Goal: Transaction & Acquisition: Purchase product/service

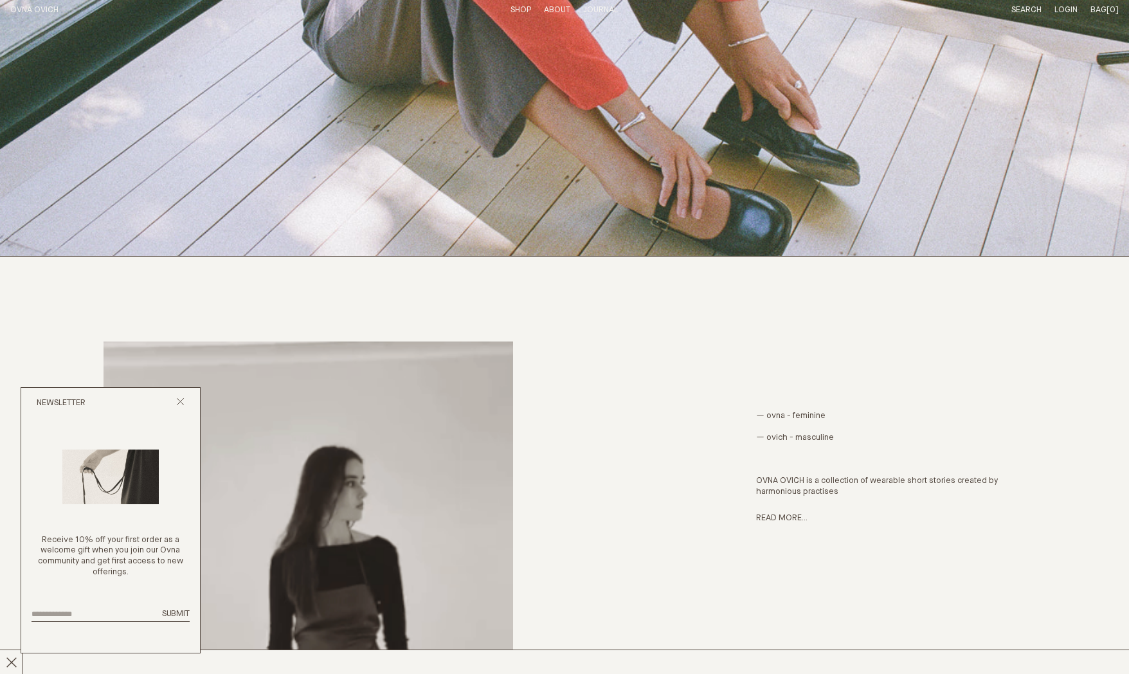
scroll to position [453, 0]
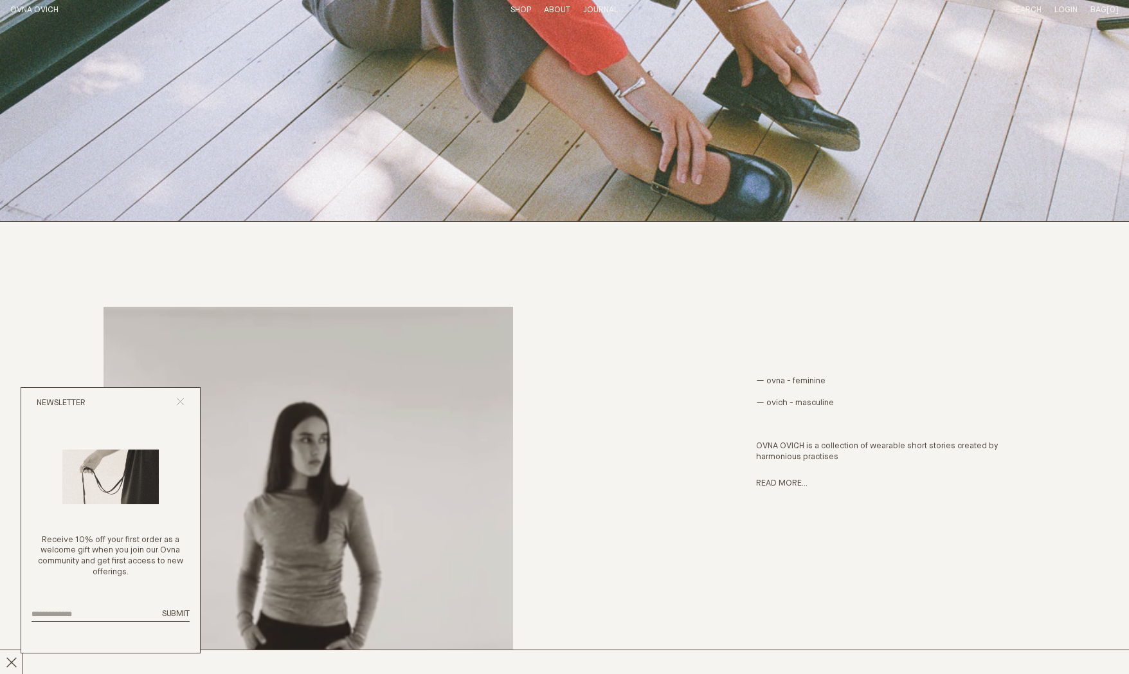
click at [178, 399] on line "Close popup" at bounding box center [180, 401] width 7 height 7
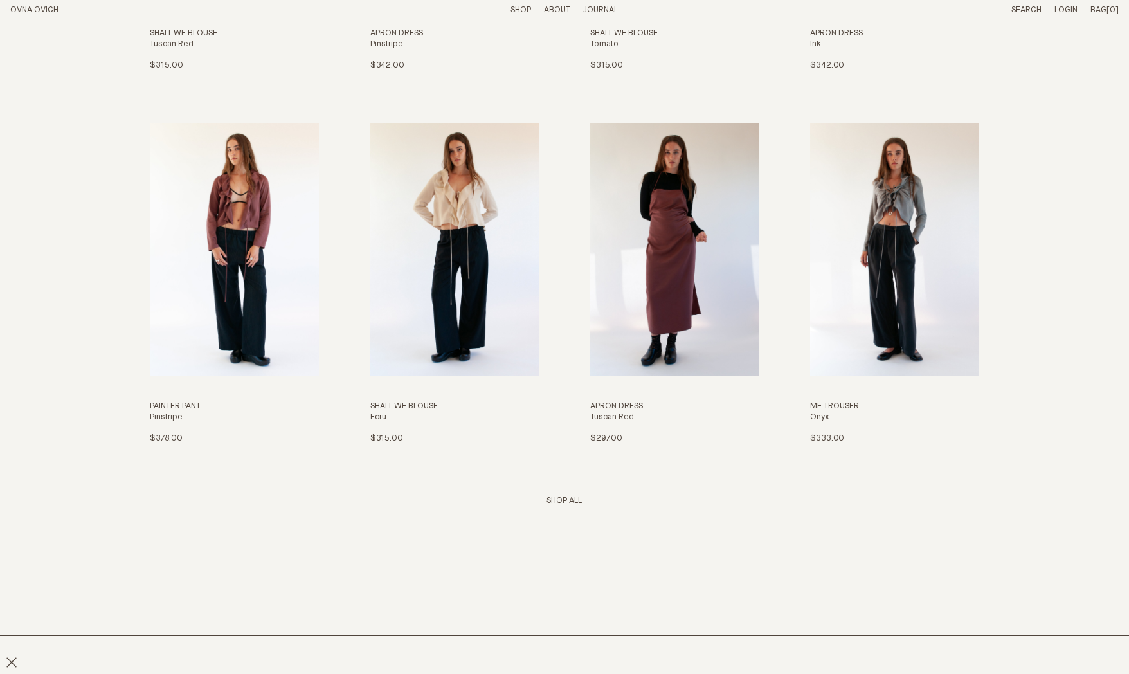
scroll to position [0, 0]
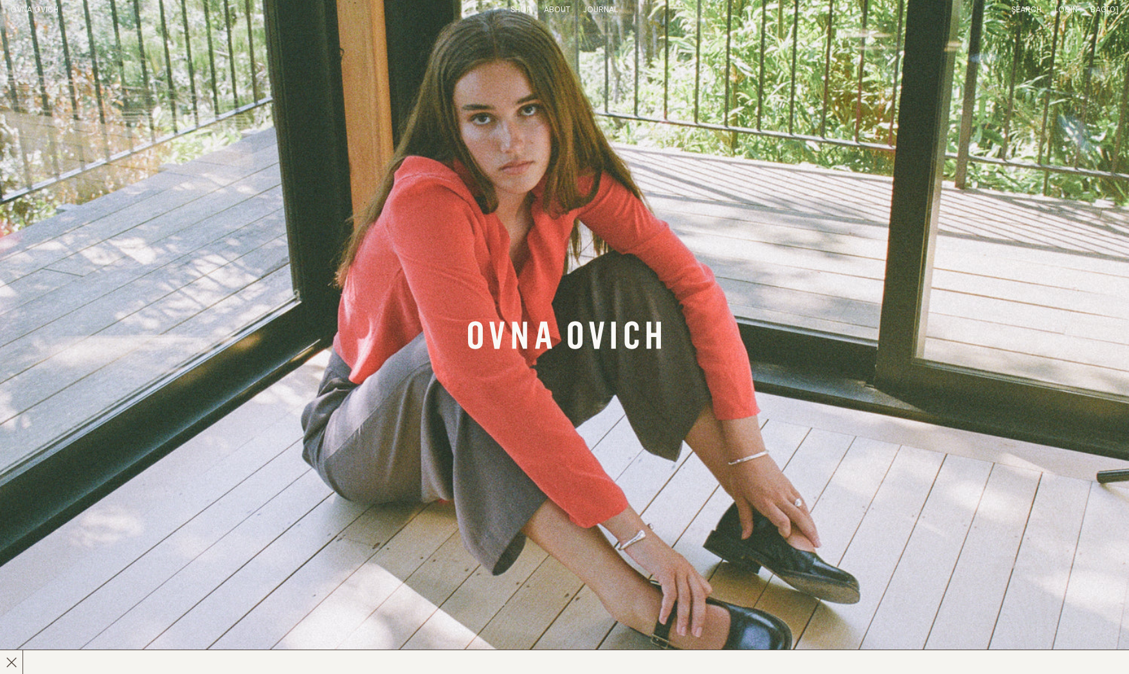
click at [559, 8] on p "About" at bounding box center [557, 10] width 26 height 11
click at [508, 6] on link "Story" at bounding box center [510, 10] width 25 height 8
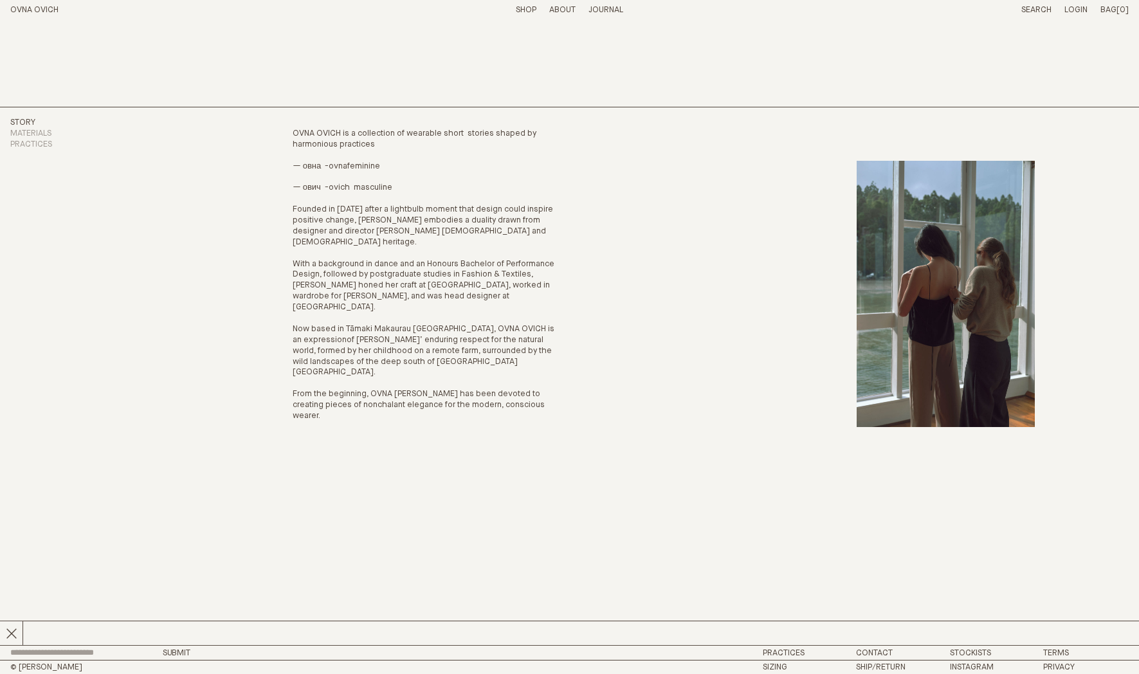
click at [529, 10] on link "Shop" at bounding box center [526, 10] width 21 height 8
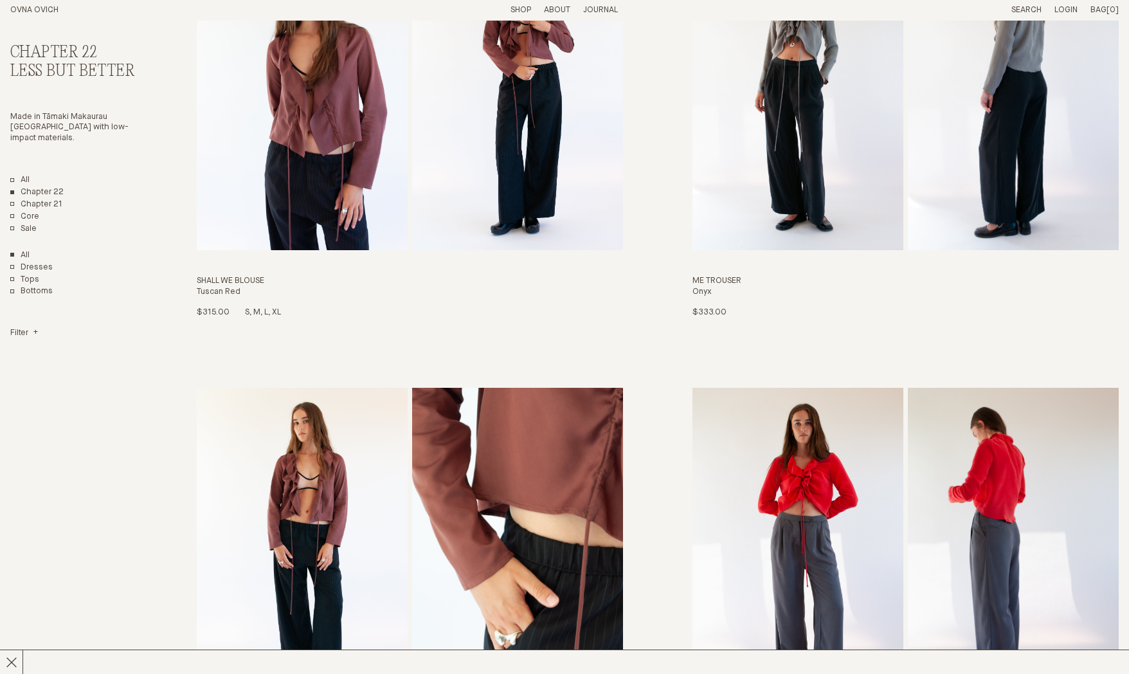
scroll to position [2464, 0]
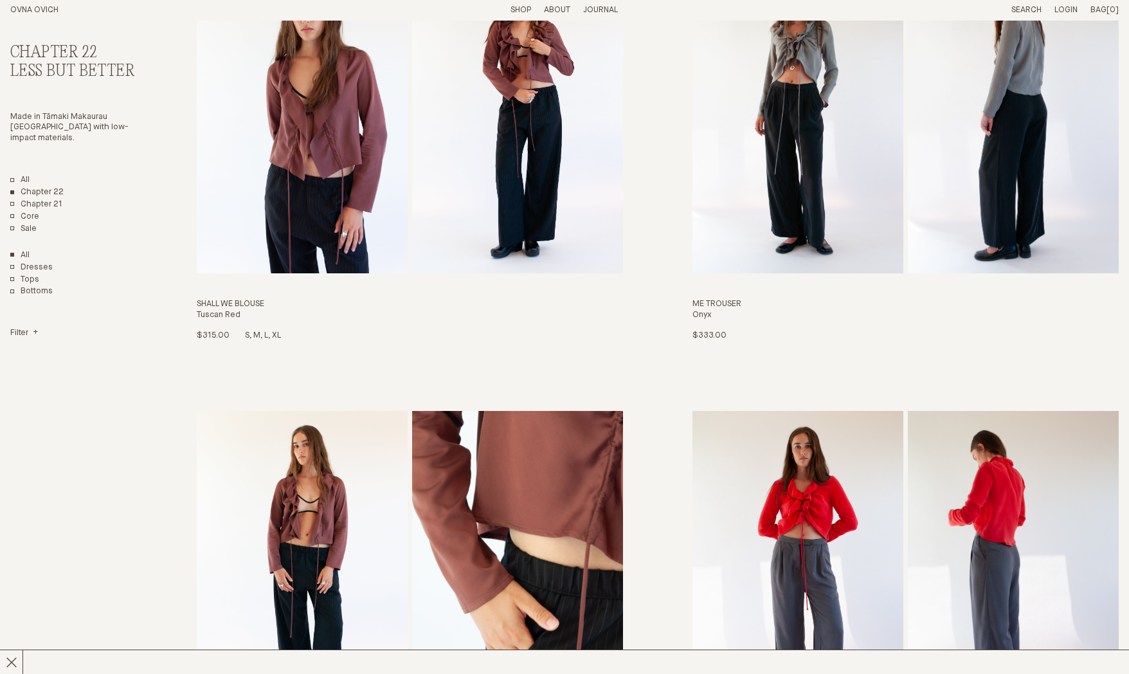
click at [357, 233] on img "Shall We Blouse" at bounding box center [302, 113] width 211 height 320
